Goal: Task Accomplishment & Management: Manage account settings

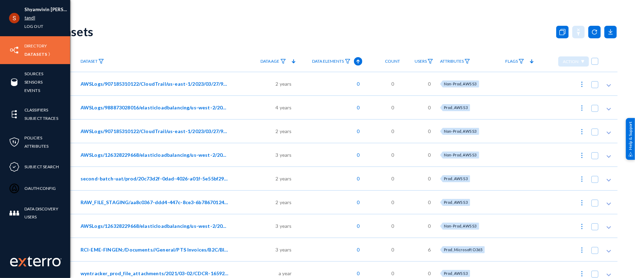
click at [29, 19] on link "tandl" at bounding box center [29, 18] width 11 height 8
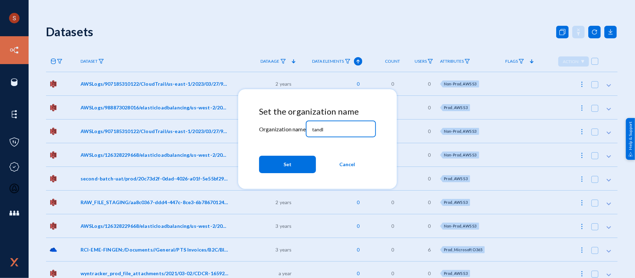
click at [327, 131] on input "tandl" at bounding box center [342, 130] width 60 height 6
click at [327, 131] on input "d" at bounding box center [342, 130] width 60 height 6
type input "divebell"
click at [288, 161] on span "Set" at bounding box center [288, 164] width 8 height 13
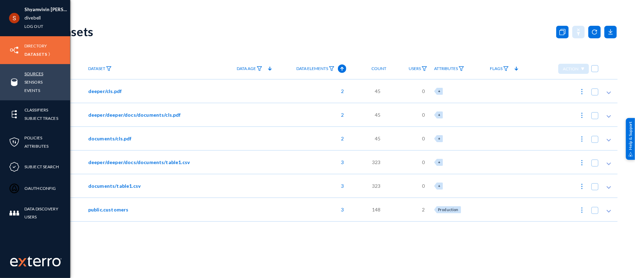
click at [40, 71] on link "Sources" at bounding box center [33, 74] width 19 height 8
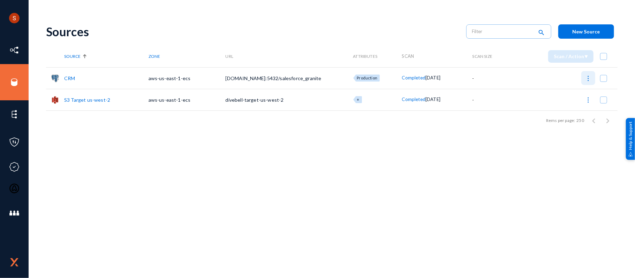
click at [586, 74] on button at bounding box center [588, 78] width 14 height 14
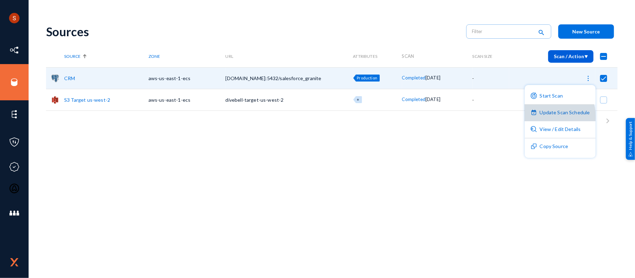
click at [547, 117] on button "Update Scan Schedule" at bounding box center [560, 113] width 71 height 17
checkbox input "false"
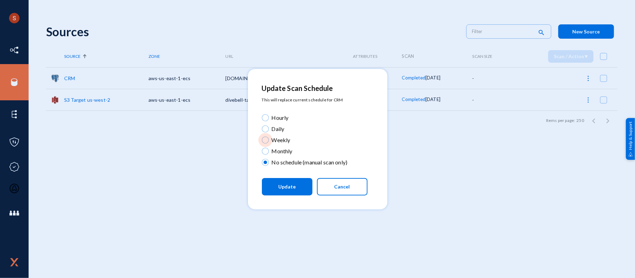
click at [276, 136] on span "Weekly" at bounding box center [280, 140] width 22 height 8
click at [269, 137] on input "Weekly" at bounding box center [265, 140] width 7 height 7
radio input "true"
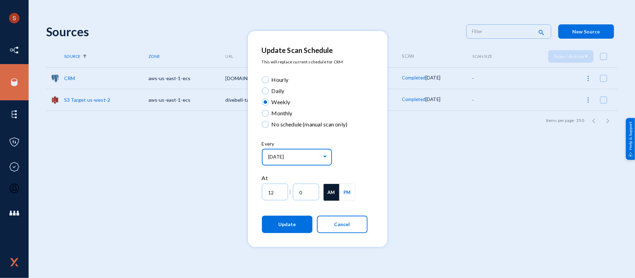
click at [292, 156] on div "Sunday" at bounding box center [295, 157] width 54 height 6
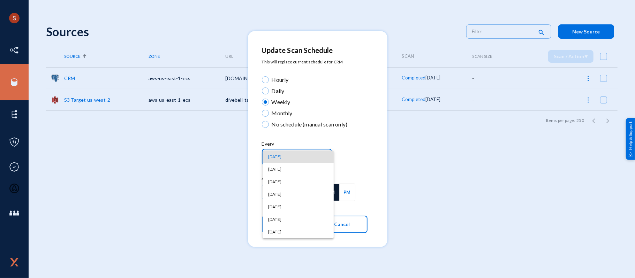
click at [342, 153] on div at bounding box center [317, 139] width 635 height 278
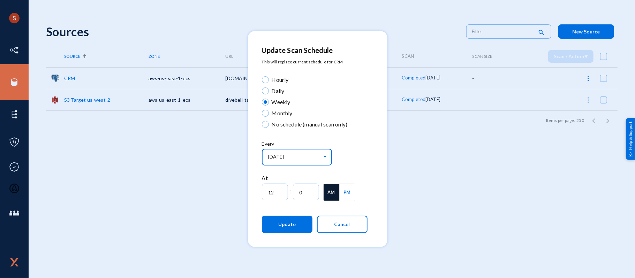
click at [316, 159] on div "Sunday" at bounding box center [295, 157] width 54 height 6
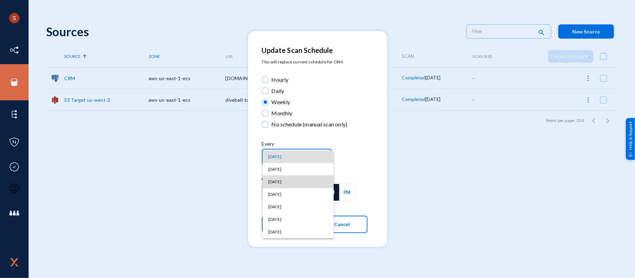
click at [301, 183] on span "Tuesday" at bounding box center [298, 182] width 60 height 13
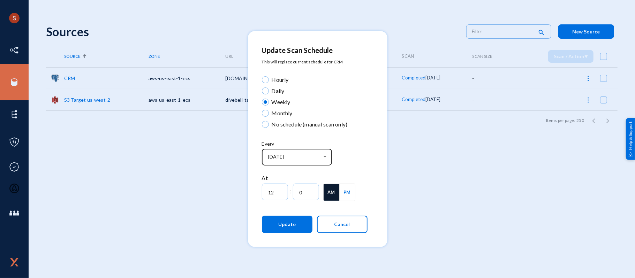
click at [309, 162] on div "Tuesday" at bounding box center [296, 157] width 63 height 18
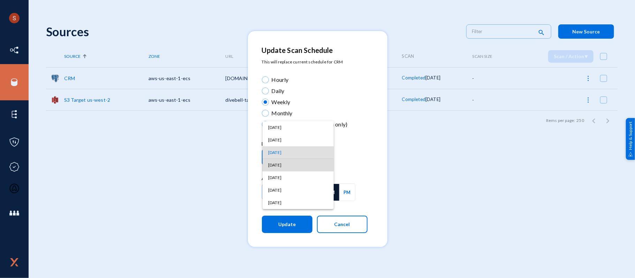
click at [286, 165] on span "Wednesday" at bounding box center [298, 165] width 60 height 13
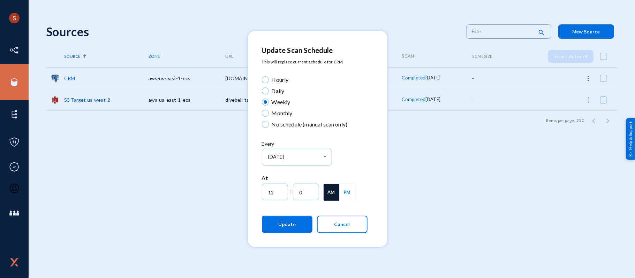
click at [359, 154] on div "Every Wednesday" at bounding box center [315, 157] width 106 height 34
click at [349, 232] on button "Cancel" at bounding box center [342, 224] width 51 height 17
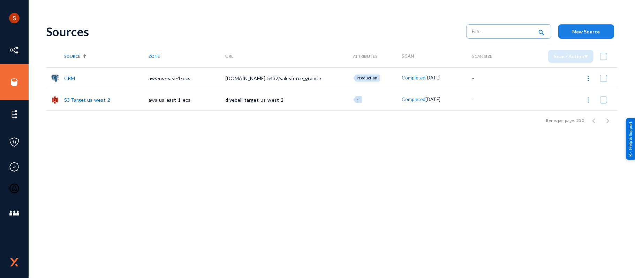
click at [587, 30] on span "New Source" at bounding box center [587, 32] width 28 height 6
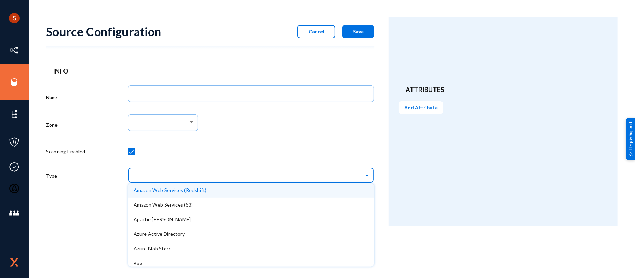
click at [257, 176] on input "text" at bounding box center [254, 175] width 239 height 12
type input "one"
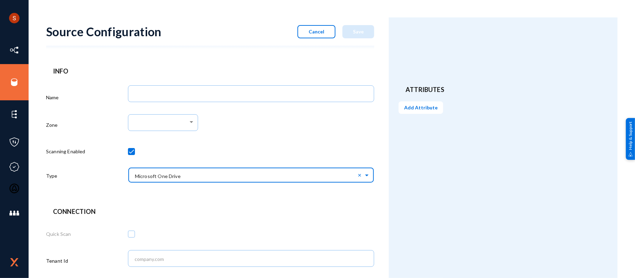
scroll to position [227, 0]
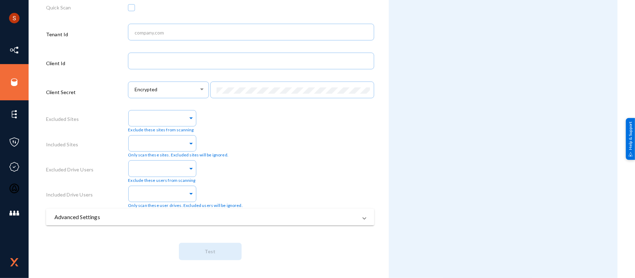
click at [130, 220] on mat-panel-title "Advanced Settings" at bounding box center [205, 217] width 303 height 8
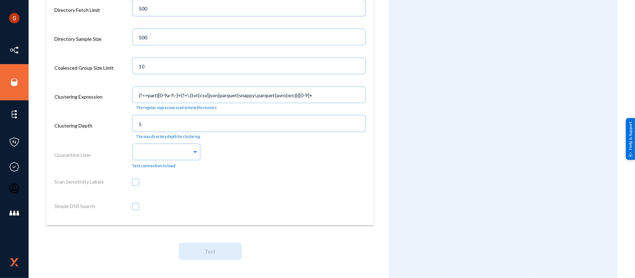
scroll to position [816, 0]
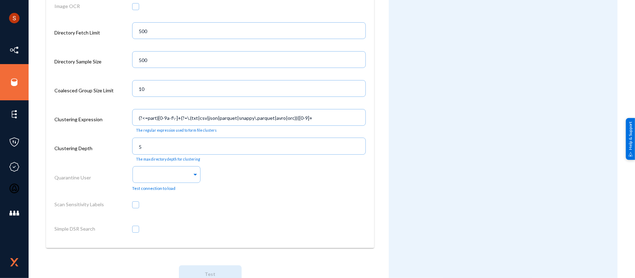
click at [90, 91] on label "Coalesced Group Size Limit" at bounding box center [83, 90] width 59 height 10
copy label "Coalesced Group Size Limit"
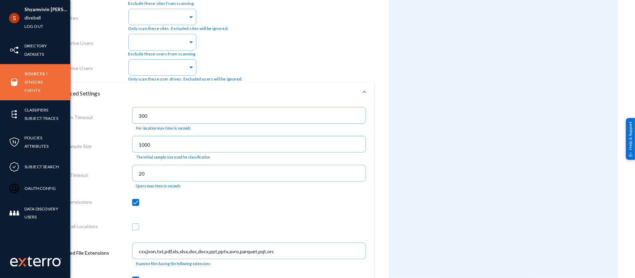
scroll to position [289, 0]
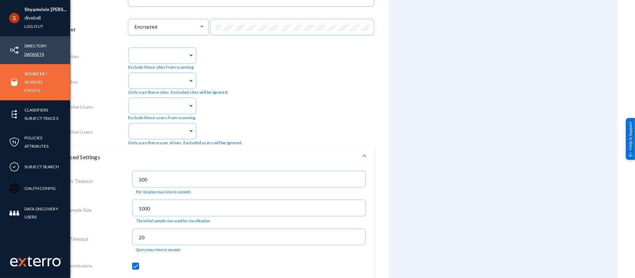
click at [30, 56] on link "Datasets" at bounding box center [34, 54] width 20 height 8
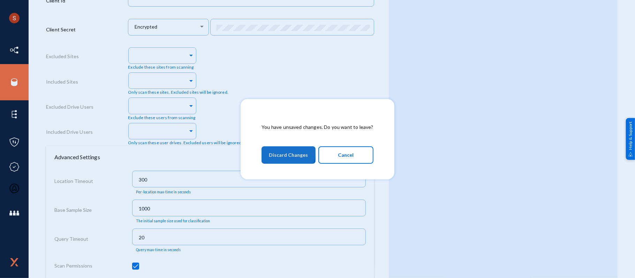
click at [271, 150] on span "Discard Changes" at bounding box center [288, 155] width 39 height 13
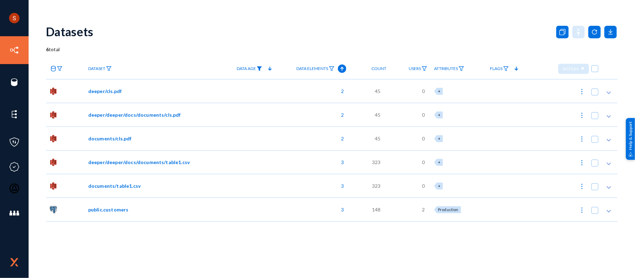
click at [259, 67] on img at bounding box center [260, 68] width 6 height 5
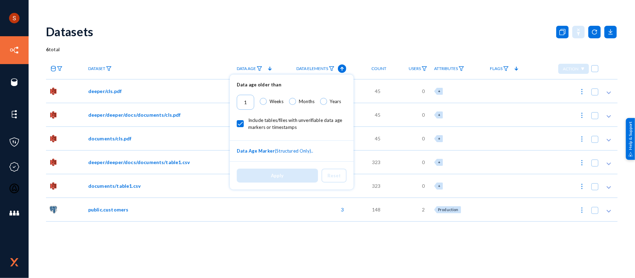
click at [264, 45] on div at bounding box center [317, 139] width 635 height 278
